Goal: Task Accomplishment & Management: Use online tool/utility

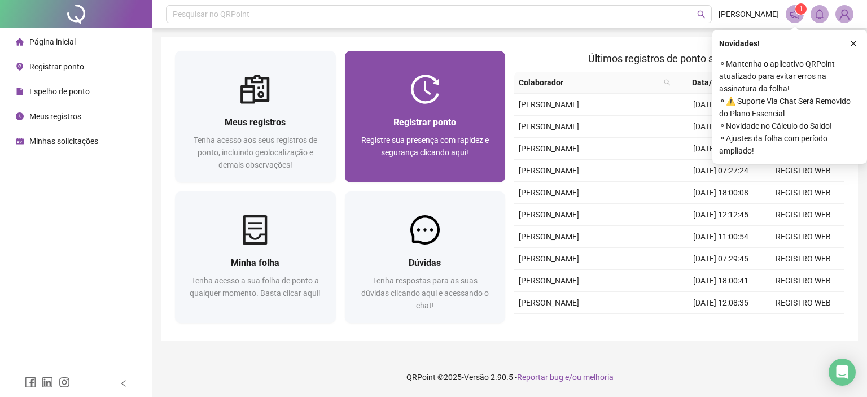
click at [368, 76] on div at bounding box center [425, 88] width 161 height 29
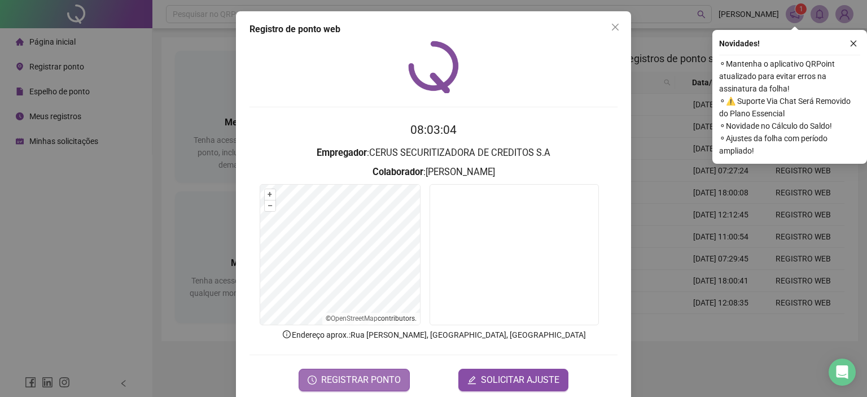
click at [383, 373] on span "REGISTRAR PONTO" at bounding box center [361, 380] width 80 height 14
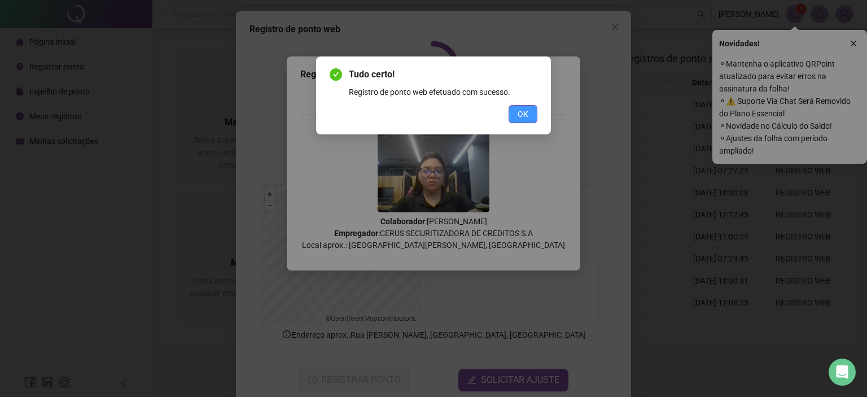
click at [511, 121] on button "OK" at bounding box center [522, 114] width 29 height 18
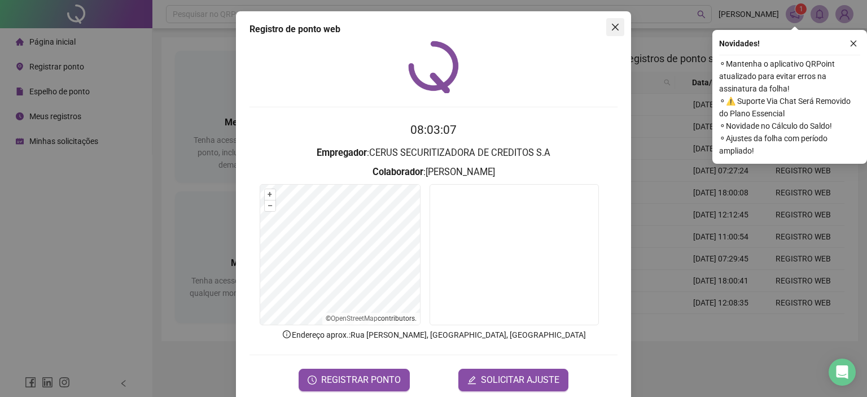
click at [607, 33] on button "Close" at bounding box center [615, 27] width 18 height 18
